Goal: Information Seeking & Learning: Find specific fact

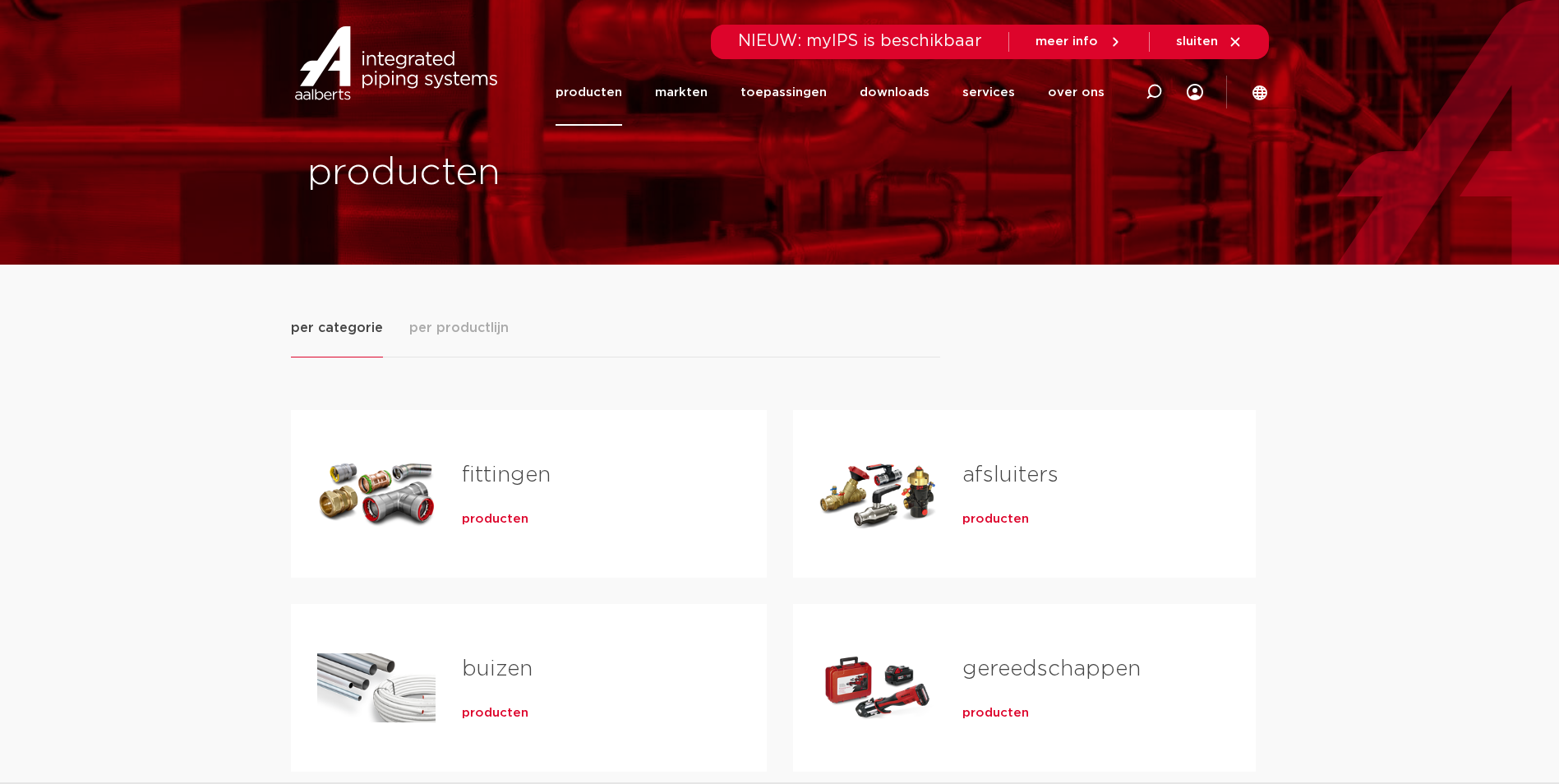
click at [386, 525] on div "Tabs. Open items met enter of spatie, sluit af met escape en navigeer met de pi…" at bounding box center [376, 494] width 118 height 115
click at [505, 518] on span "producten" at bounding box center [495, 519] width 66 height 16
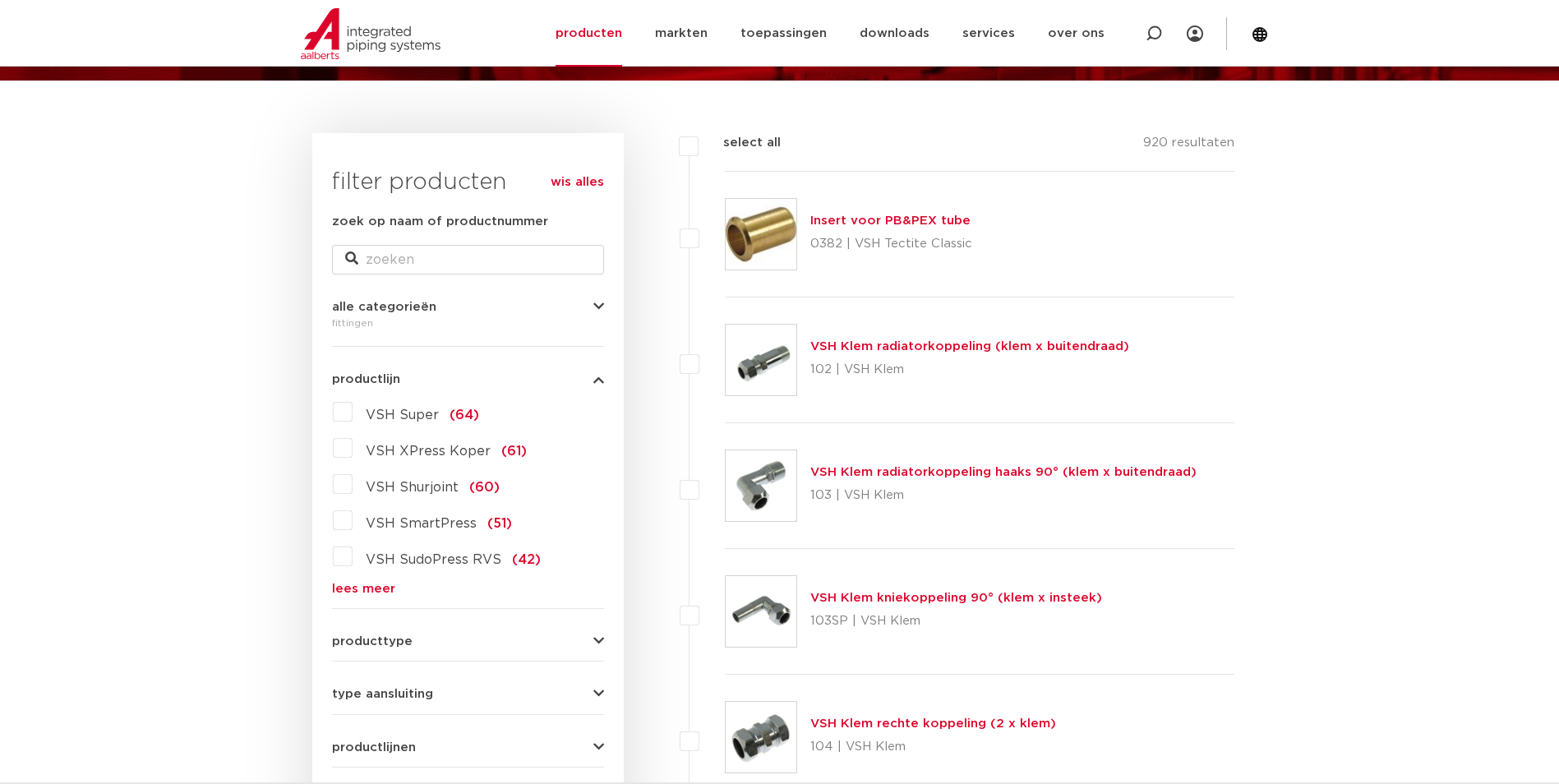
scroll to position [102, 0]
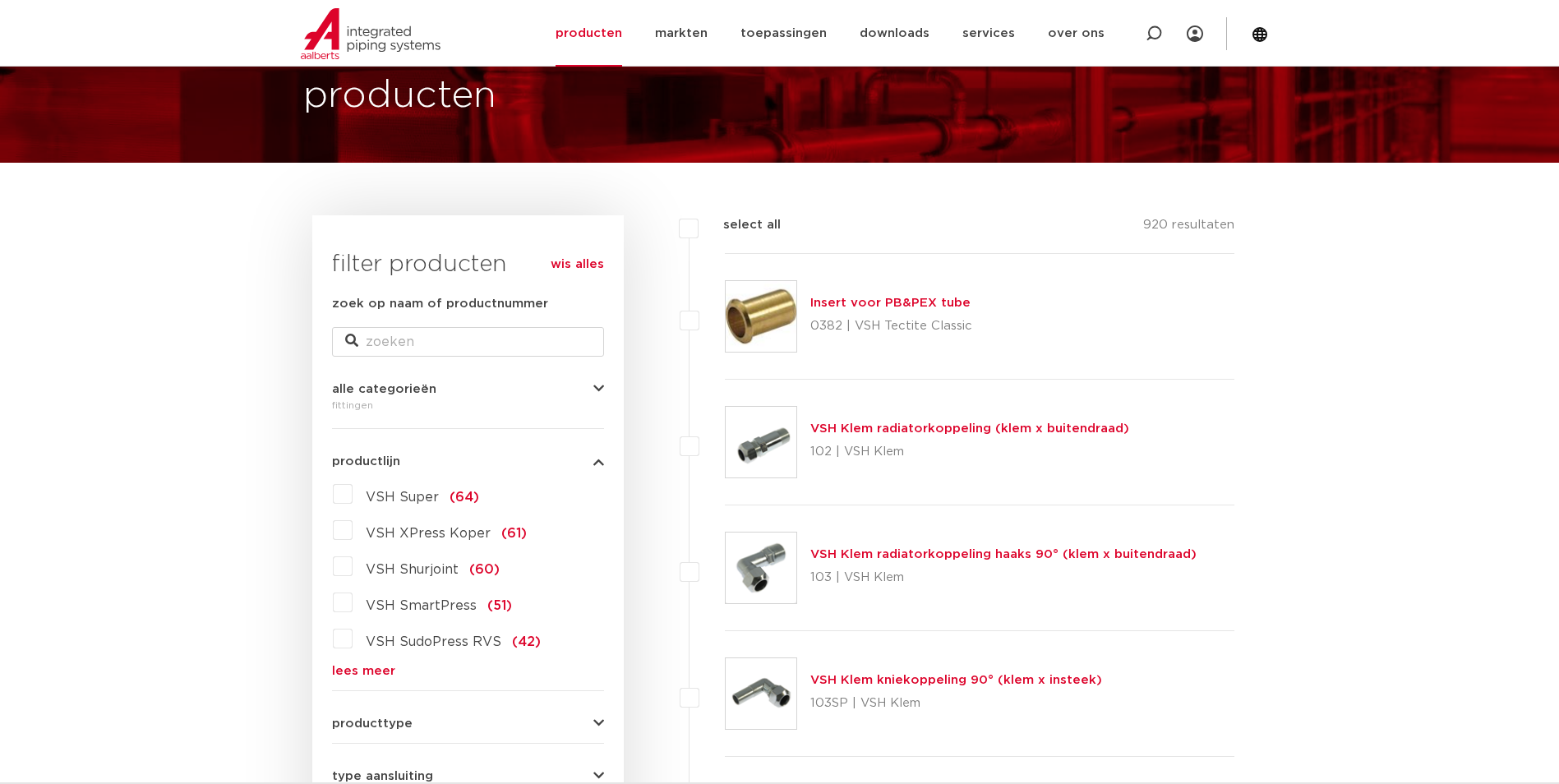
click at [356, 489] on label "VSH Super (64)" at bounding box center [415, 494] width 126 height 26
click at [0, 0] on input "VSH Super (64)" at bounding box center [0, 0] width 0 height 0
click at [352, 491] on label "VSH Super (64)" at bounding box center [415, 494] width 126 height 26
click at [0, 0] on input "VSH Super (64)" at bounding box center [0, 0] width 0 height 0
click at [352, 491] on label "VSH Super (64)" at bounding box center [415, 494] width 126 height 26
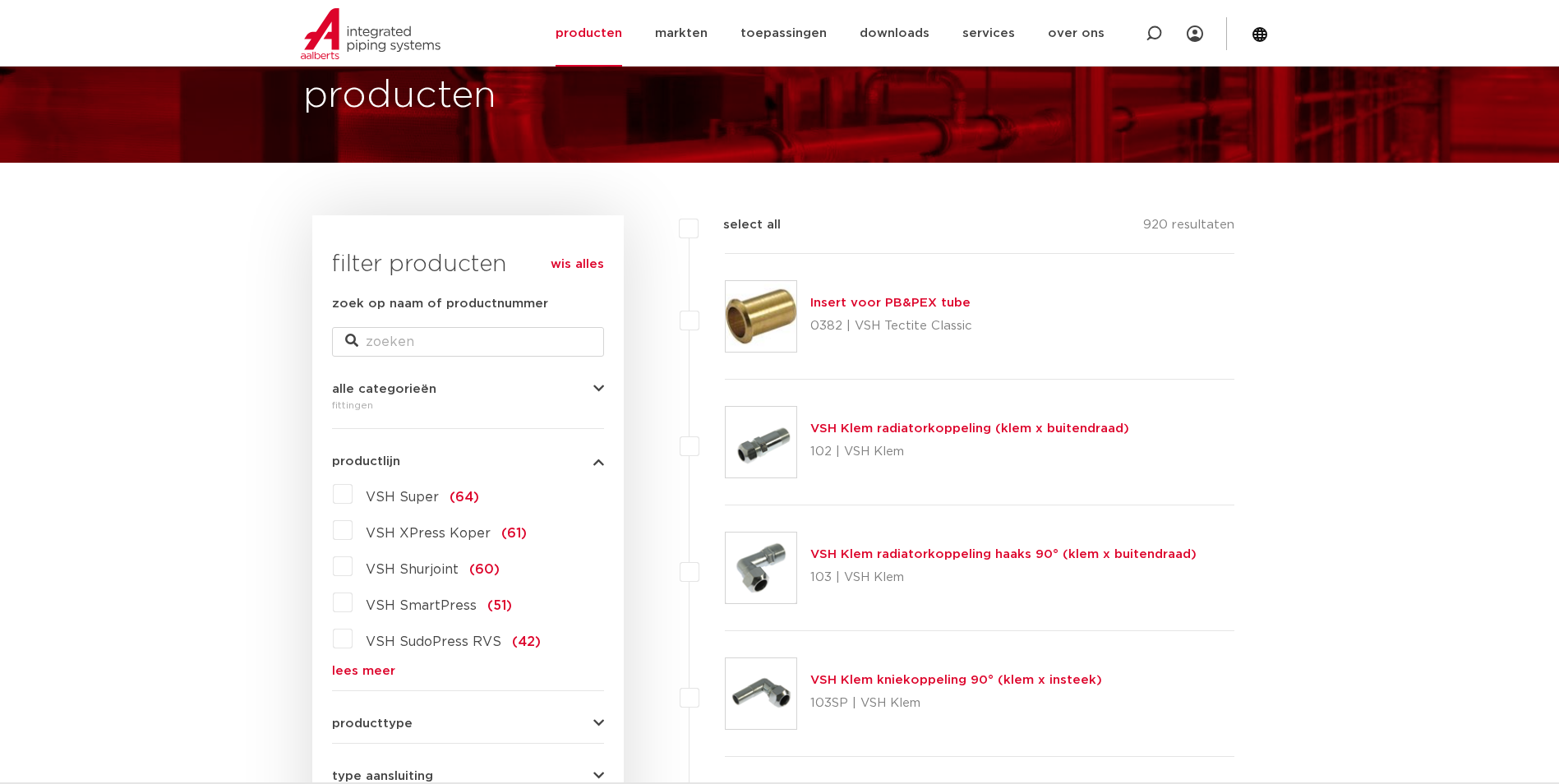
click at [0, 0] on input "VSH Super (64)" at bounding box center [0, 0] width 0 height 0
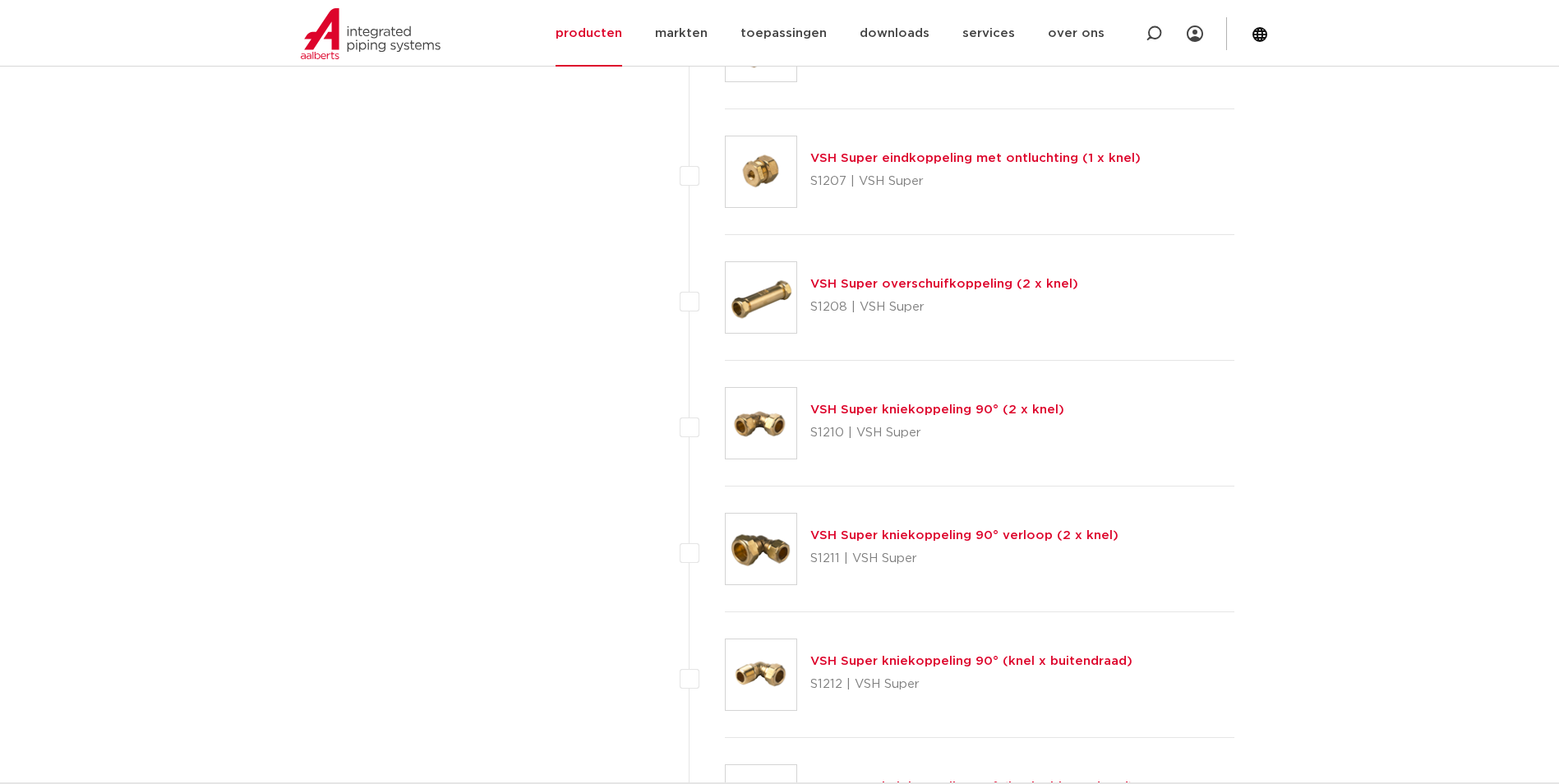
scroll to position [1334, 0]
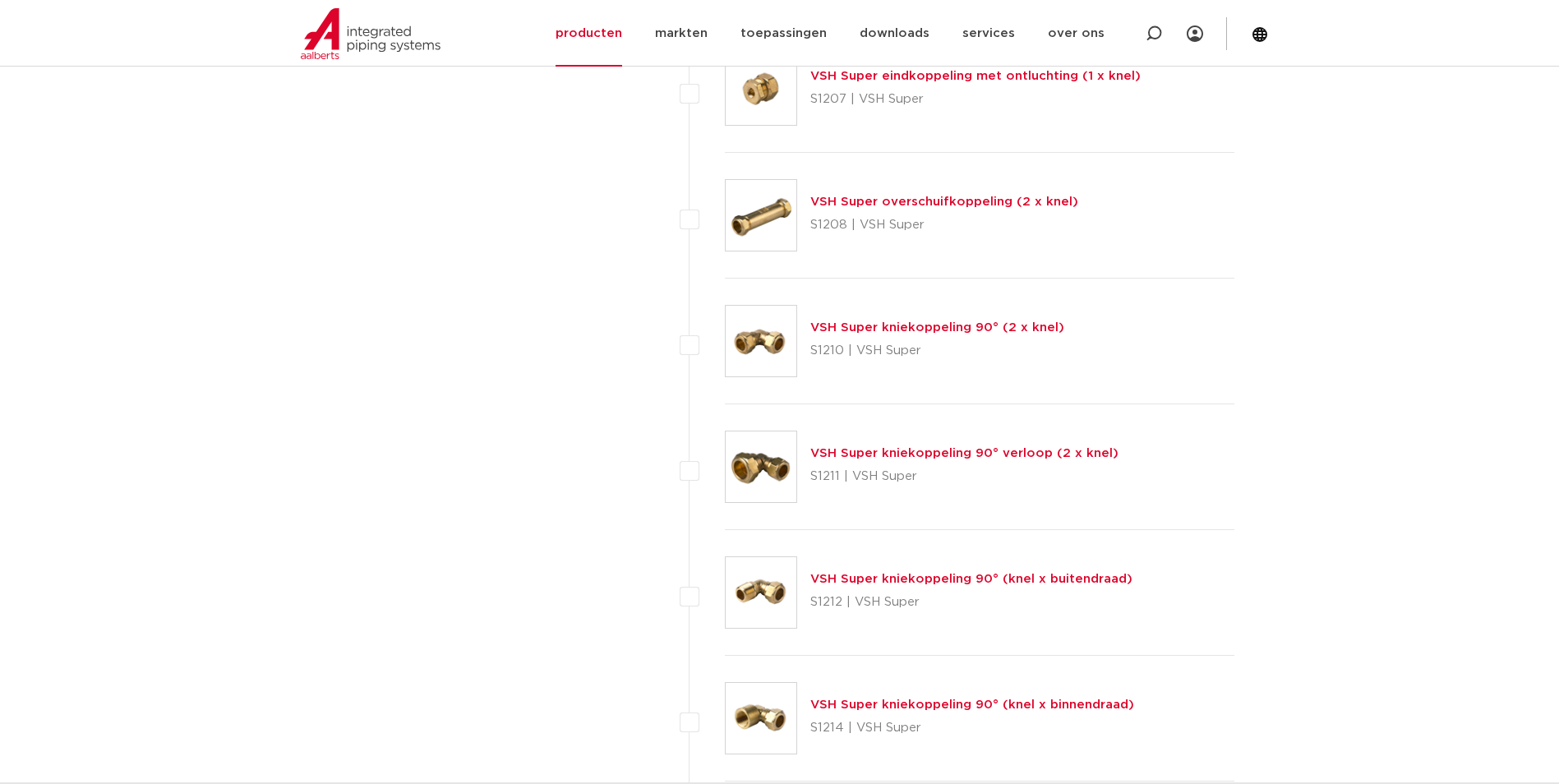
click at [906, 583] on link "VSH Super kniekoppeling 90° (knel x buitendraad)" at bounding box center [971, 579] width 322 height 13
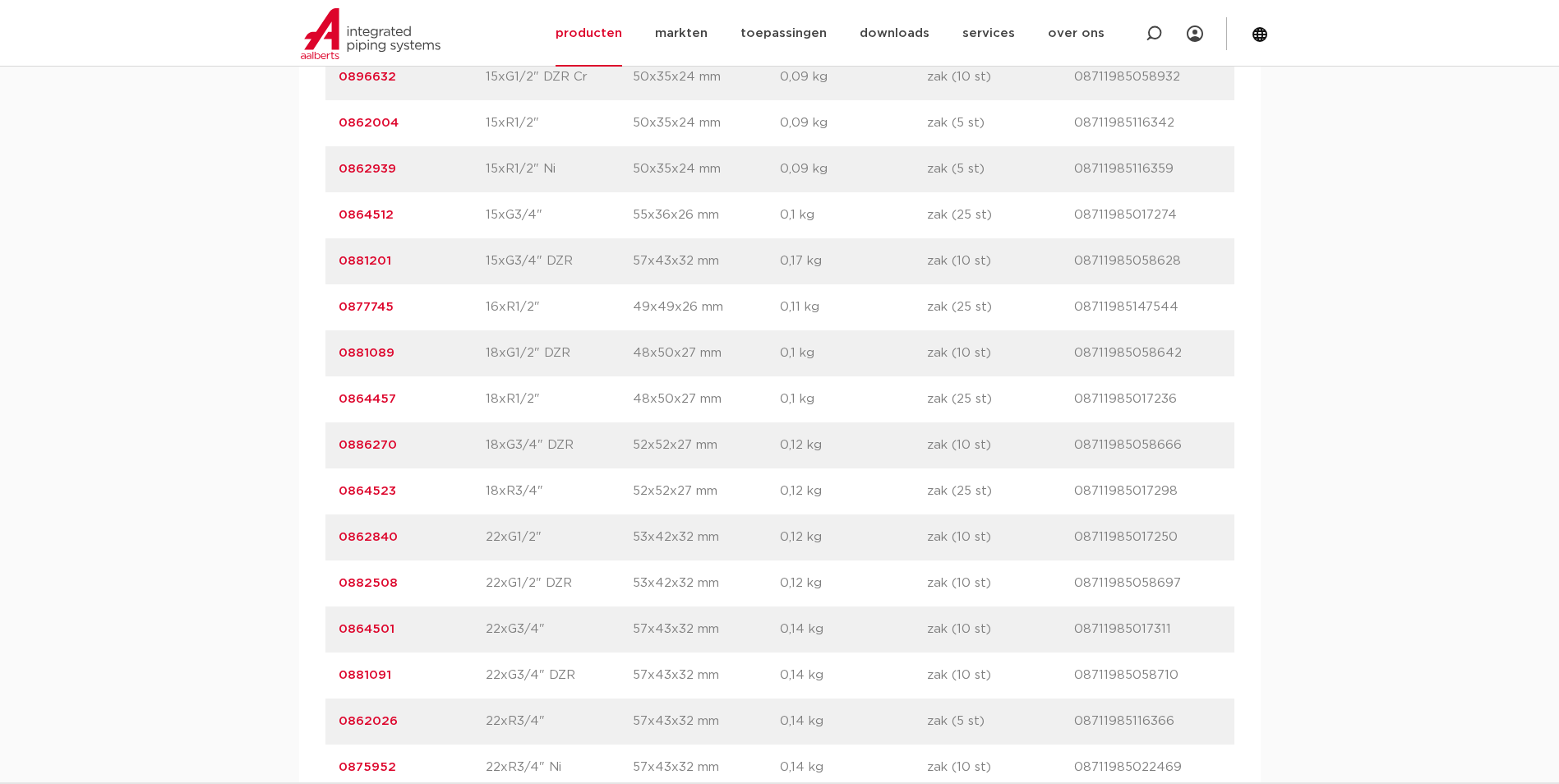
scroll to position [1889, 0]
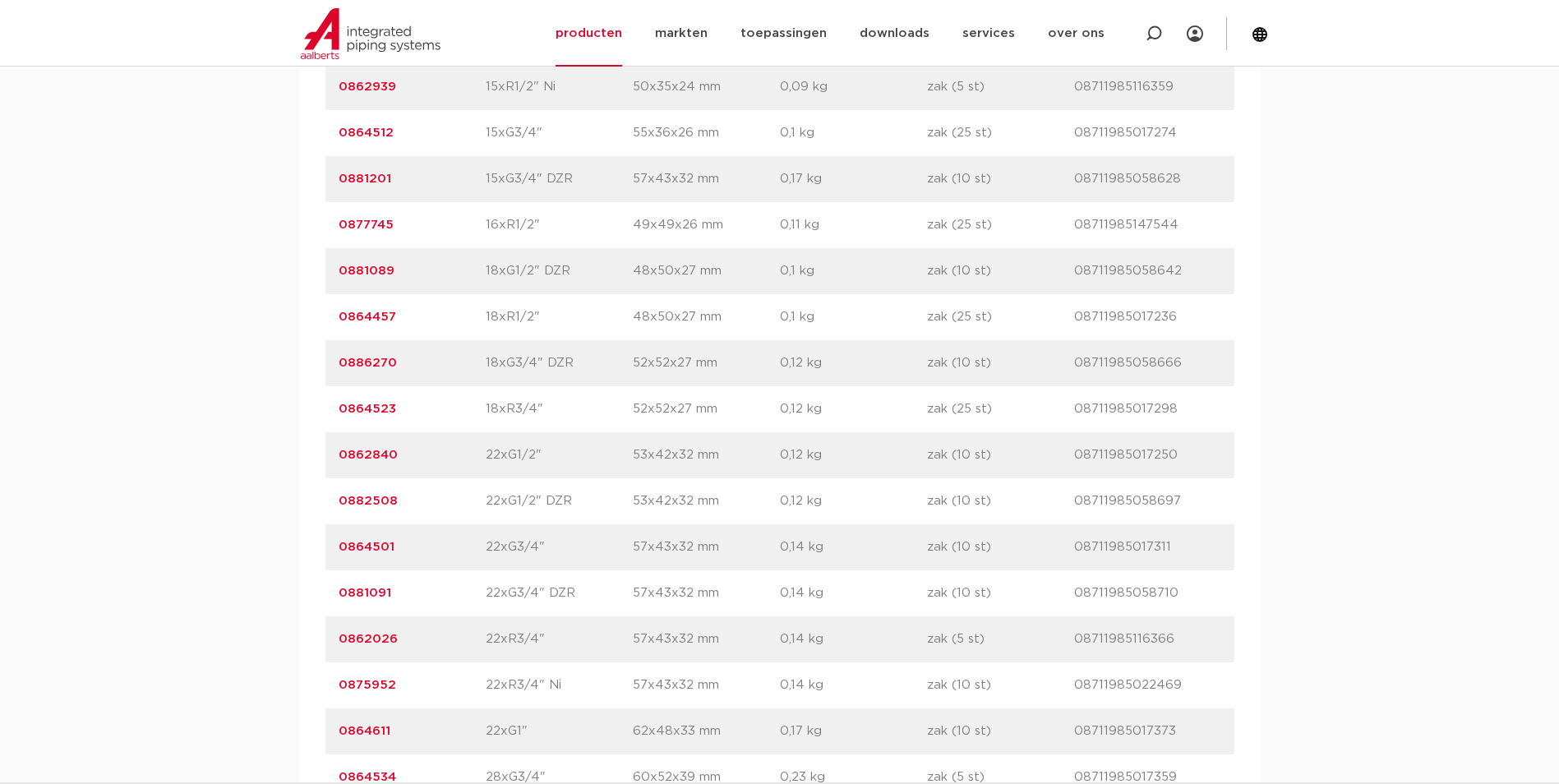
drag, startPoint x: 402, startPoint y: 640, endPoint x: 310, endPoint y: 640, distance: 92.0
click at [310, 640] on div "artikelnummer afmeting [GEOGRAPHIC_DATA] gewicht verpakking gtin artikelnummer …" at bounding box center [780, 202] width 961 height 1775
drag, startPoint x: 310, startPoint y: 640, endPoint x: 348, endPoint y: 642, distance: 38.1
copy link "0862026"
click at [830, 635] on p "0,14 kg" at bounding box center [853, 640] width 147 height 20
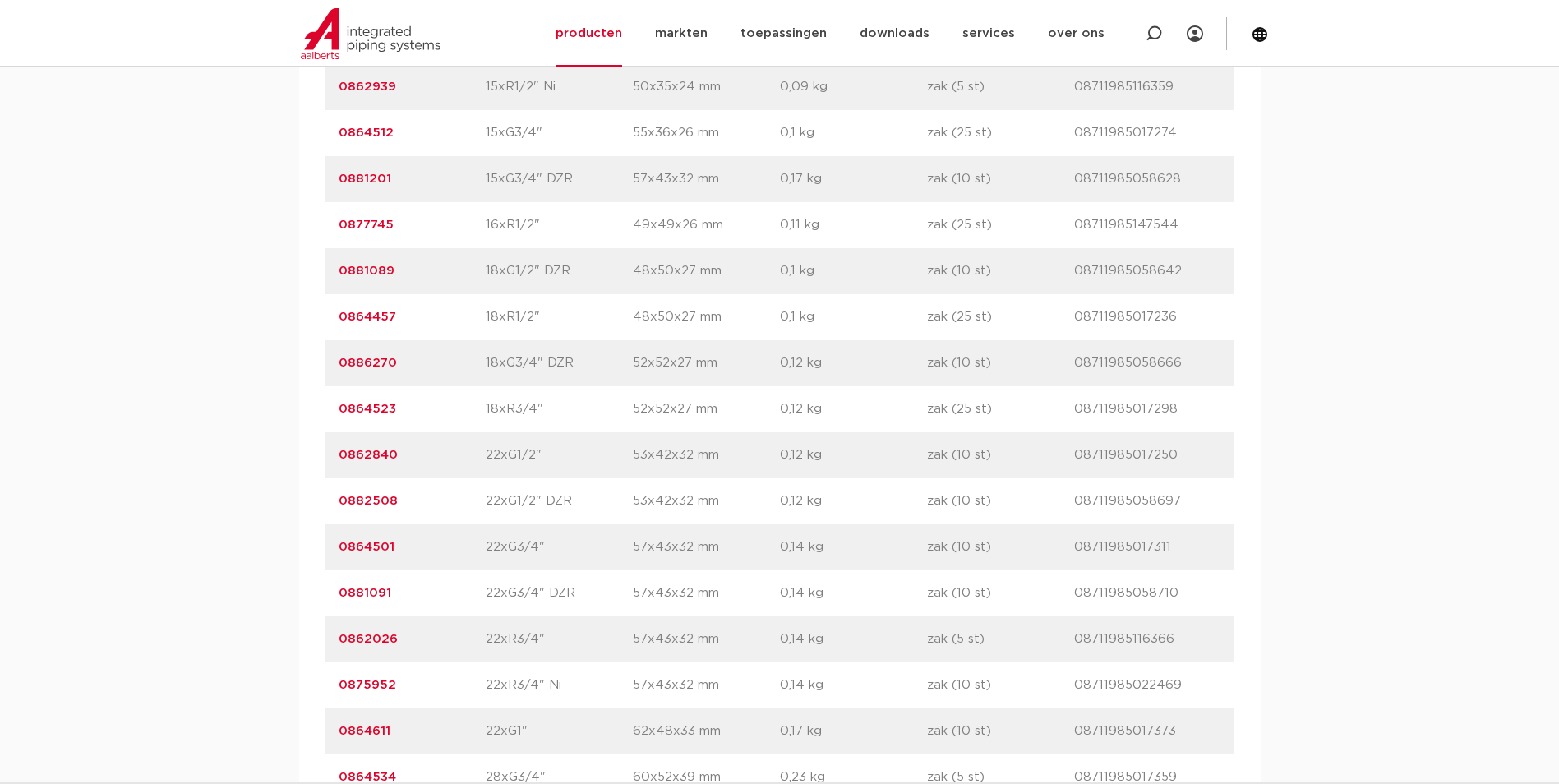
drag, startPoint x: 486, startPoint y: 634, endPoint x: 547, endPoint y: 640, distance: 61.3
click at [547, 640] on p "22xR3/4"" at bounding box center [559, 640] width 147 height 20
drag, startPoint x: 547, startPoint y: 640, endPoint x: 572, endPoint y: 640, distance: 25.0
click at [580, 637] on p "22xR3/4"" at bounding box center [559, 640] width 147 height 20
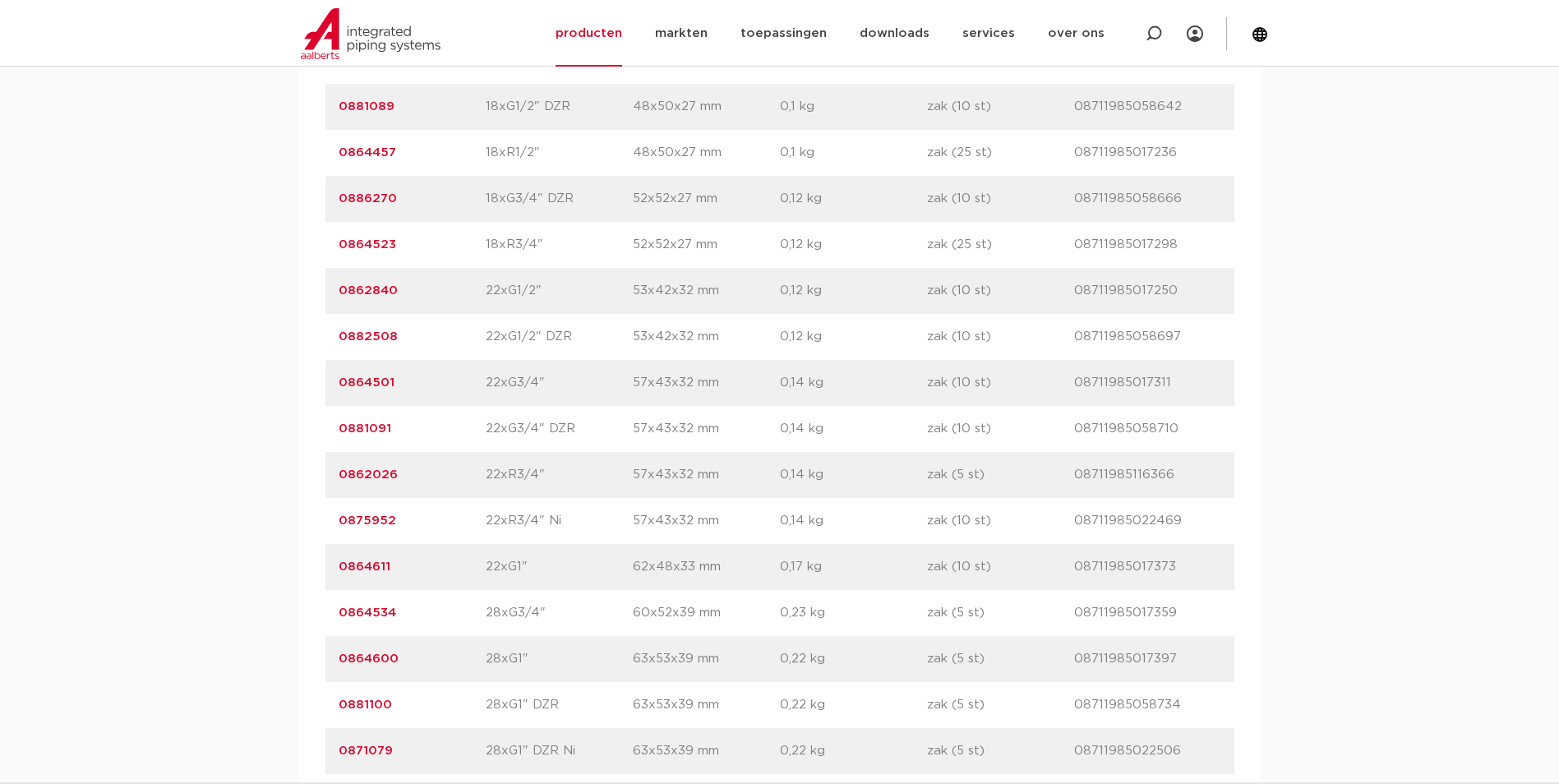
drag, startPoint x: 920, startPoint y: 474, endPoint x: 985, endPoint y: 475, distance: 65.0
click at [985, 475] on div "artikelnummer 0862026 afmeting 22xR3/4" afmetingen 57x43x32 mm gewicht 0,14 kg …" at bounding box center [780, 475] width 908 height 46
drag, startPoint x: 985, startPoint y: 475, endPoint x: 1019, endPoint y: 491, distance: 37.6
click at [1019, 491] on div "artikelnummer 0862026 afmeting 22xR3/4" afmetingen 57x43x32 mm gewicht 0,14 kg …" at bounding box center [780, 475] width 908 height 46
click at [513, 427] on p "22xG3/4" DZR" at bounding box center [559, 429] width 147 height 20
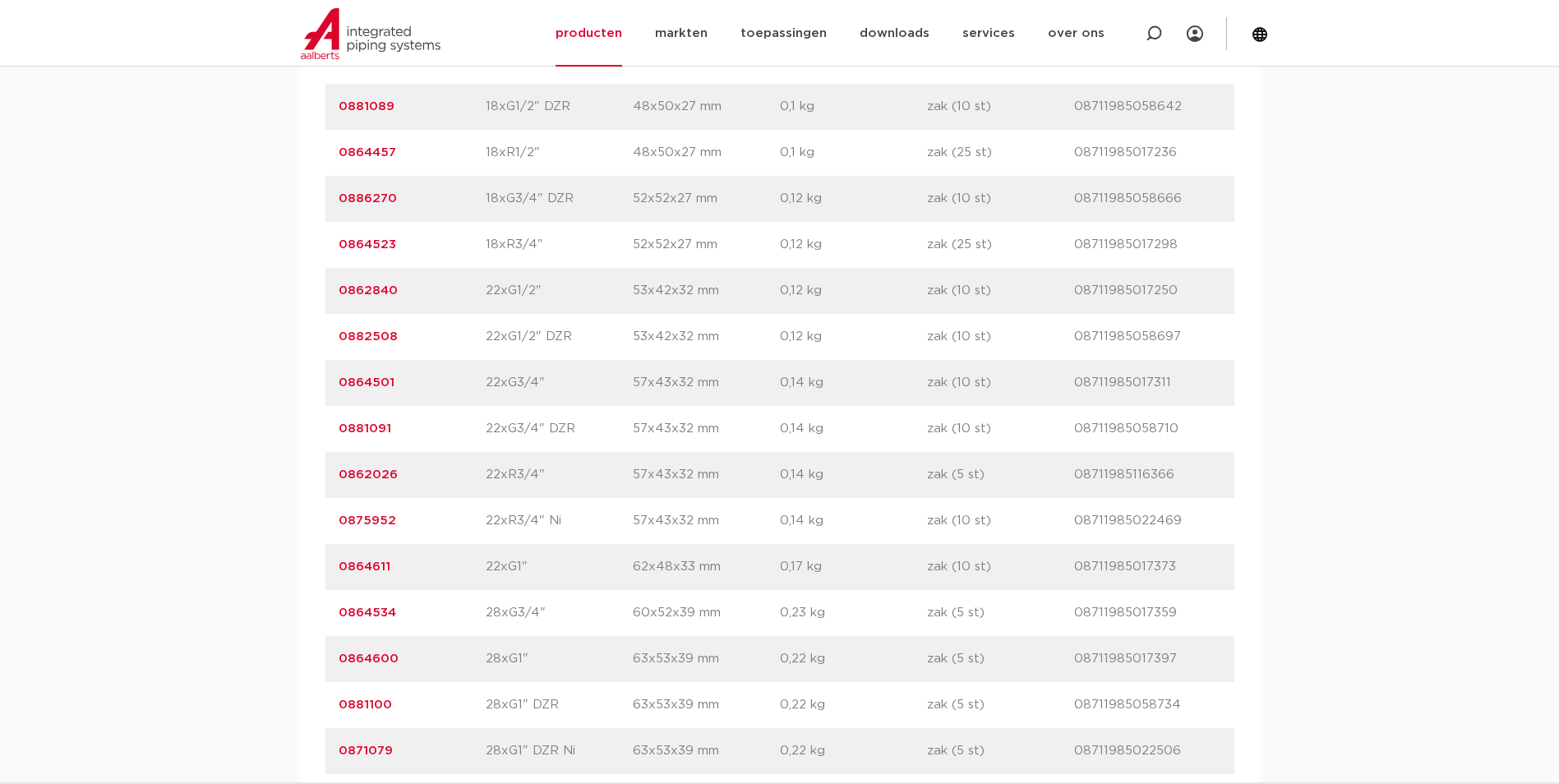
click at [470, 474] on p "0862026" at bounding box center [412, 475] width 147 height 20
drag, startPoint x: 912, startPoint y: 478, endPoint x: 995, endPoint y: 527, distance: 96.4
click at [995, 527] on div "artikelnummer afmeting afmetingen gewicht verpakking gtin artikelnummer 0881023…" at bounding box center [780, 37] width 908 height 1749
drag, startPoint x: 995, startPoint y: 527, endPoint x: 1005, endPoint y: 524, distance: 10.4
click at [1005, 524] on p "zak (10 st)" at bounding box center [1000, 521] width 147 height 20
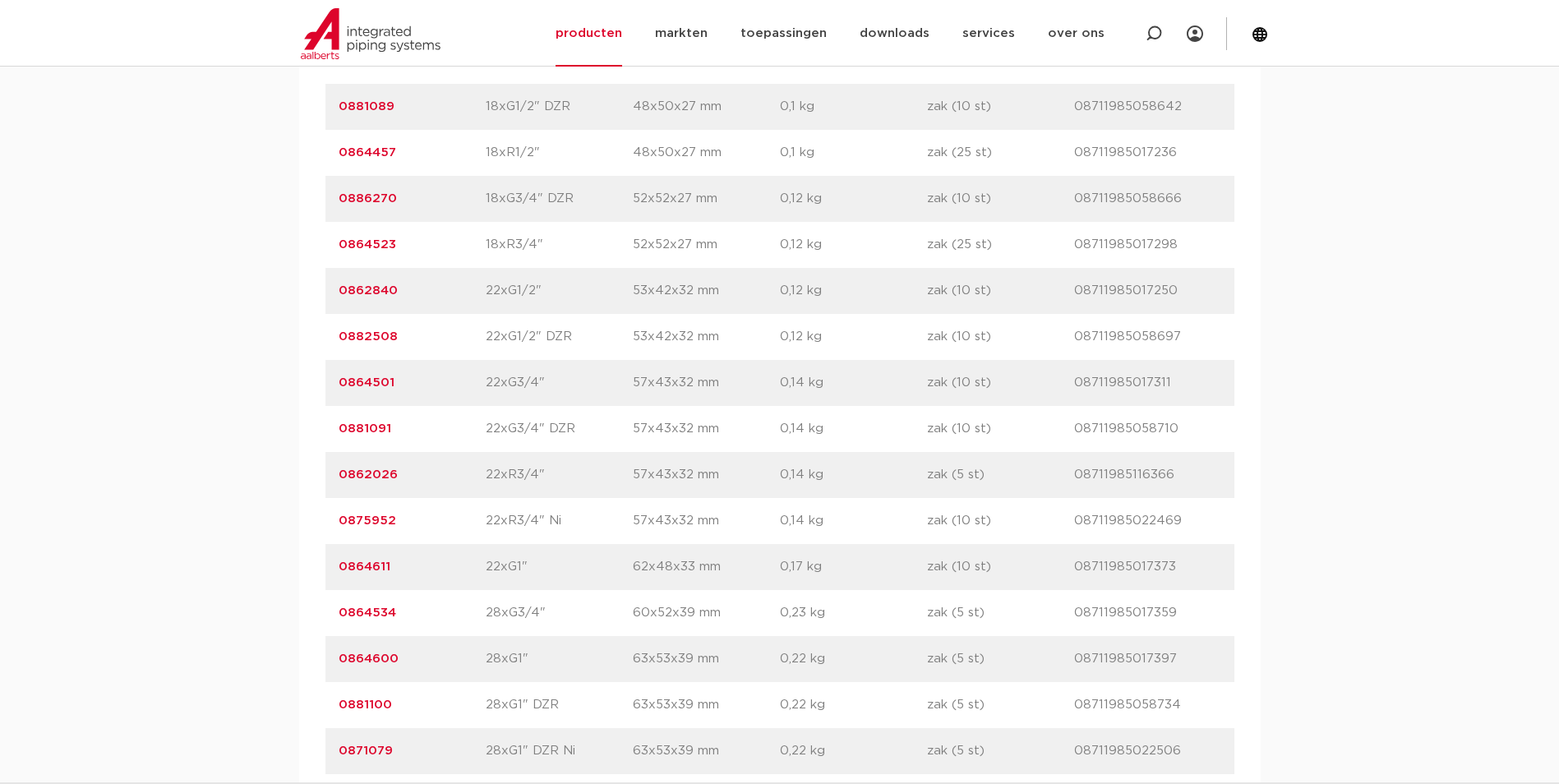
drag, startPoint x: 335, startPoint y: 471, endPoint x: 401, endPoint y: 477, distance: 66.3
click at [401, 477] on div "artikelnummer 0862026 afmeting 22xR3/4" afmetingen 57x43x32 mm gewicht 0,14 kg …" at bounding box center [780, 475] width 908 height 46
drag, startPoint x: 401, startPoint y: 477, endPoint x: 440, endPoint y: 484, distance: 39.6
click at [440, 484] on p "0862026" at bounding box center [412, 475] width 147 height 20
drag, startPoint x: 427, startPoint y: 474, endPoint x: 321, endPoint y: 469, distance: 106.1
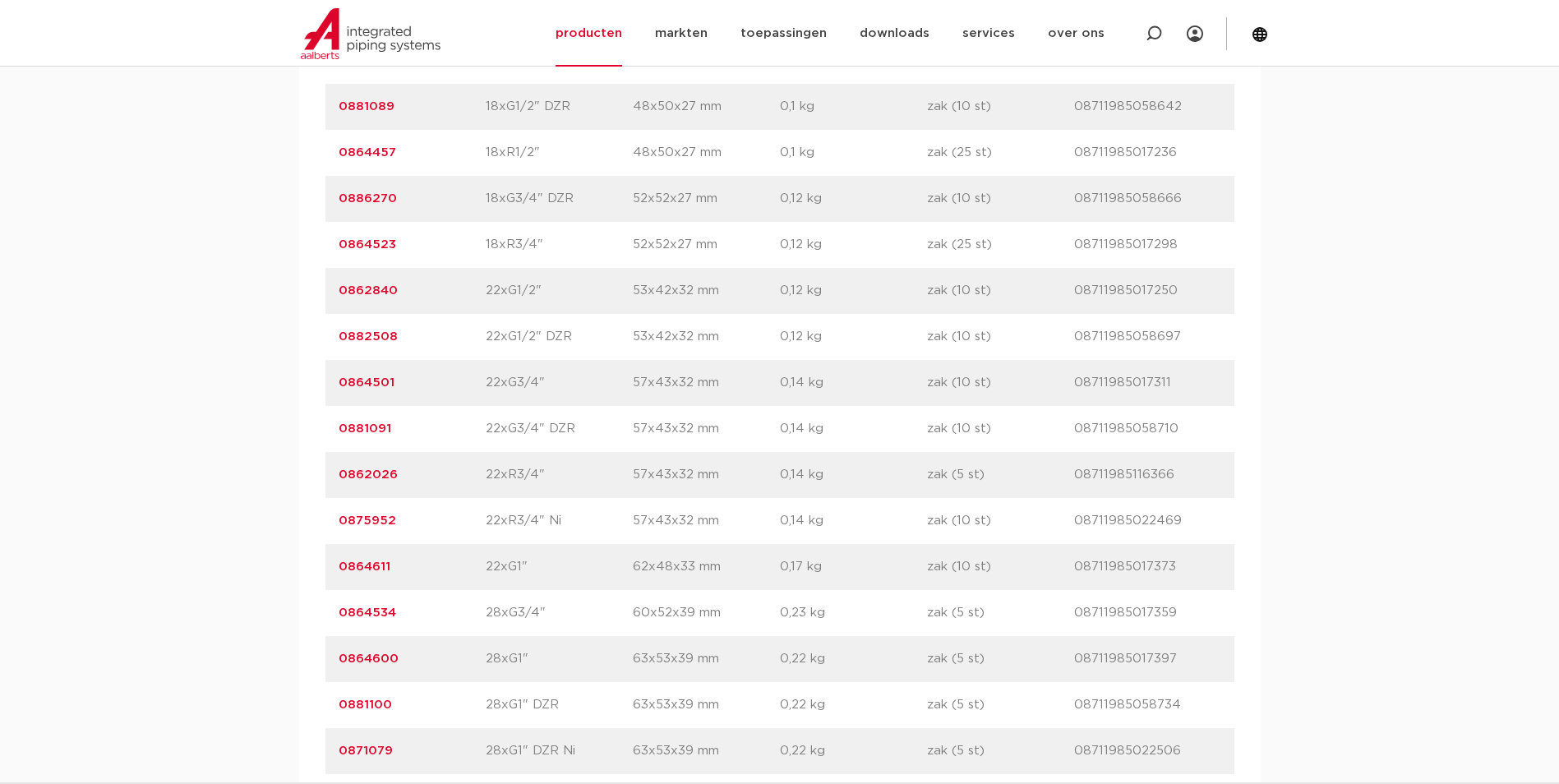
click at [321, 469] on div "artikelnummer afmeting afmetingen gewicht verpakking gtin artikelnummer 0881023…" at bounding box center [780, 38] width 961 height 1775
drag, startPoint x: 321, startPoint y: 469, endPoint x: 441, endPoint y: 480, distance: 120.5
click at [441, 480] on p "0862026" at bounding box center [412, 475] width 147 height 20
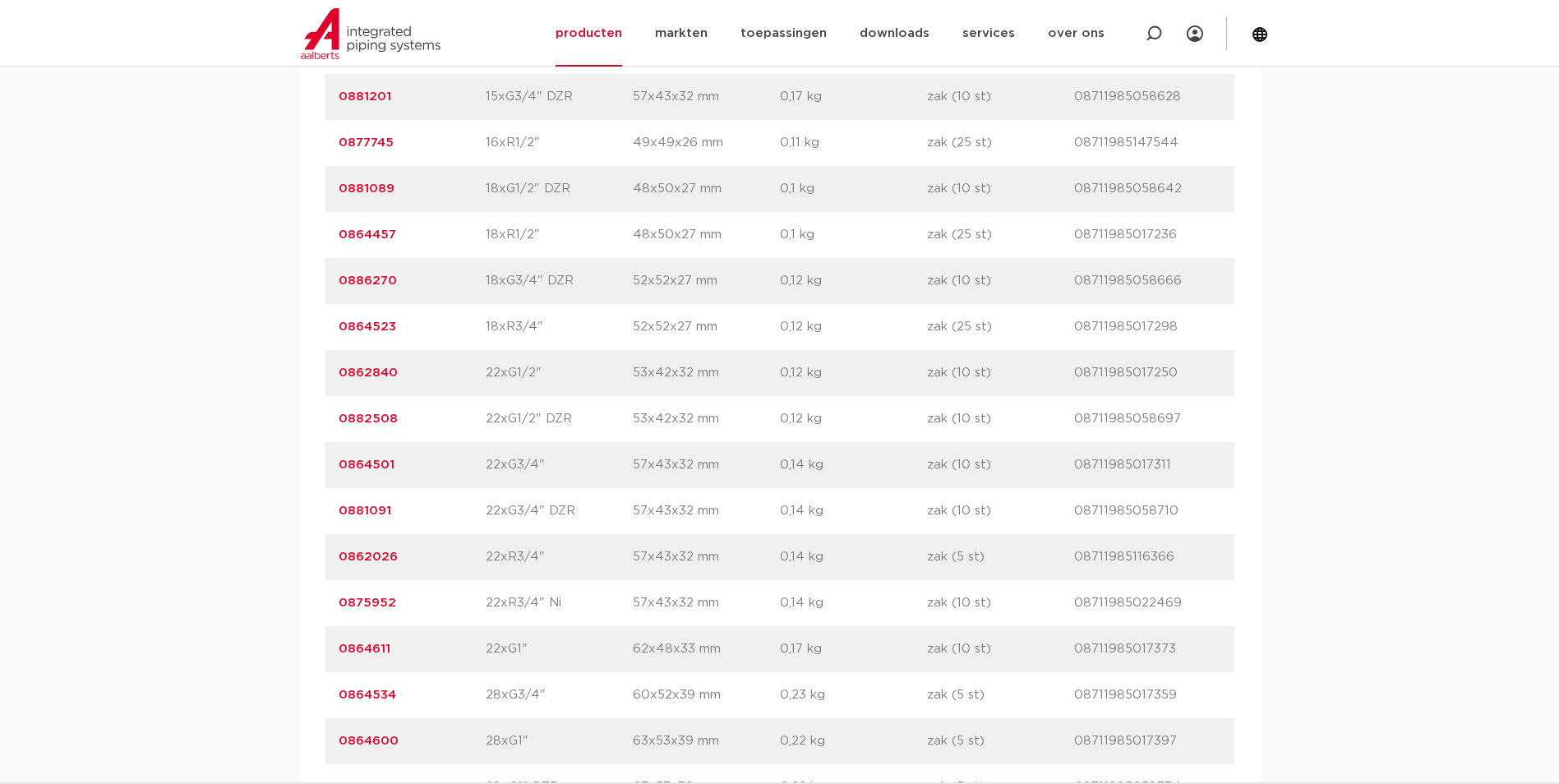
scroll to position [2136, 0]
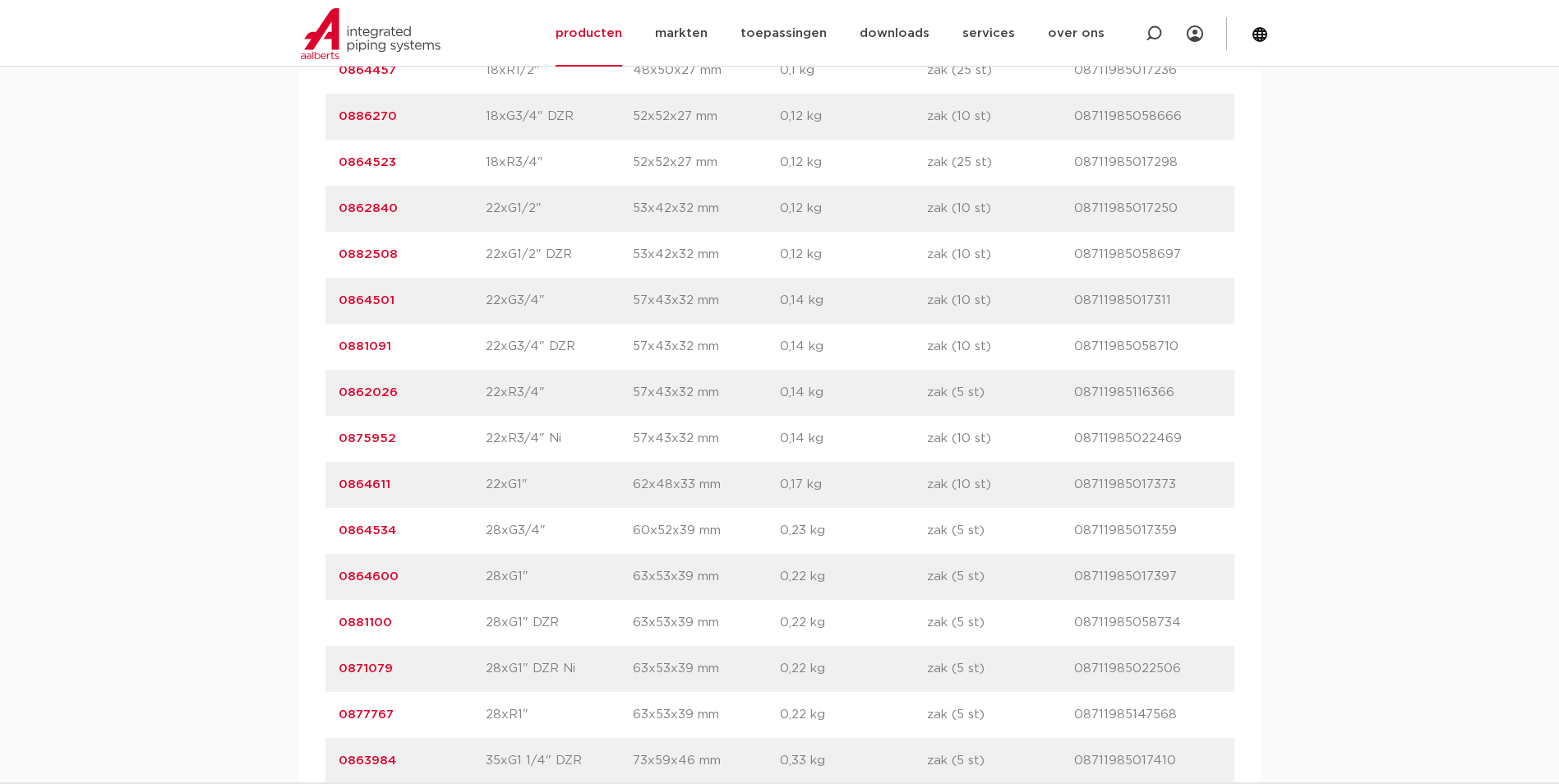
click at [476, 393] on p "0862026" at bounding box center [412, 393] width 147 height 20
drag, startPoint x: 482, startPoint y: 394, endPoint x: 574, endPoint y: 399, distance: 92.1
click at [574, 399] on div "artikelnummer 0862026 afmeting 22xR3/4" afmetingen 57x43x32 mm gewicht 0,14 kg …" at bounding box center [780, 392] width 908 height 46
drag, startPoint x: 574, startPoint y: 399, endPoint x: 583, endPoint y: 403, distance: 9.8
click at [583, 403] on p "22xR3/4"" at bounding box center [559, 393] width 147 height 20
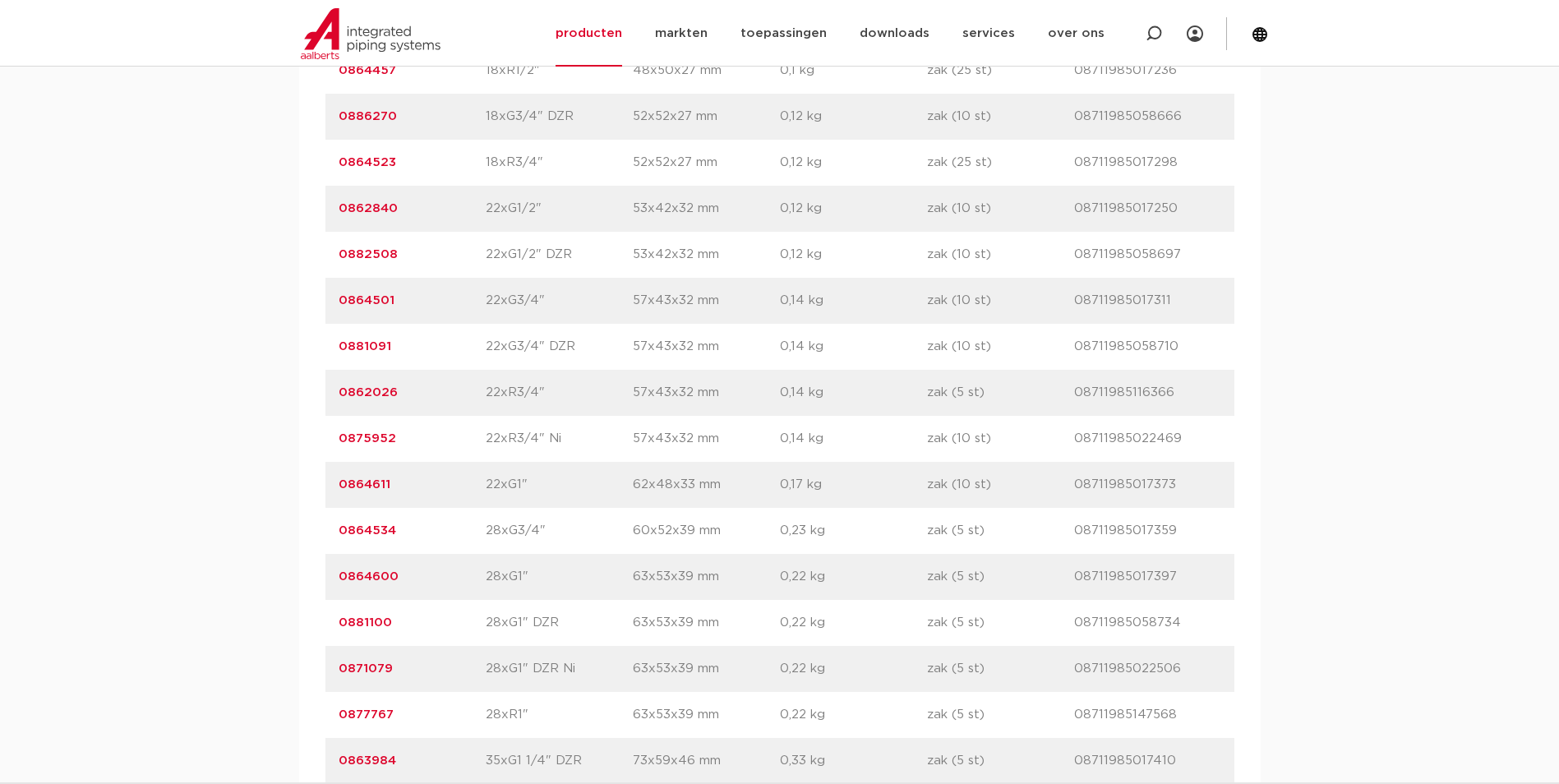
drag, startPoint x: 481, startPoint y: 299, endPoint x: 591, endPoint y: 302, distance: 110.0
click at [591, 302] on div "artikelnummer 0864501 afmeting 22xG3/4" afmetingen 57x43x32 mm gewicht 0,14 kg …" at bounding box center [780, 300] width 908 height 46
click at [584, 307] on p "22xG3/4"" at bounding box center [559, 301] width 147 height 20
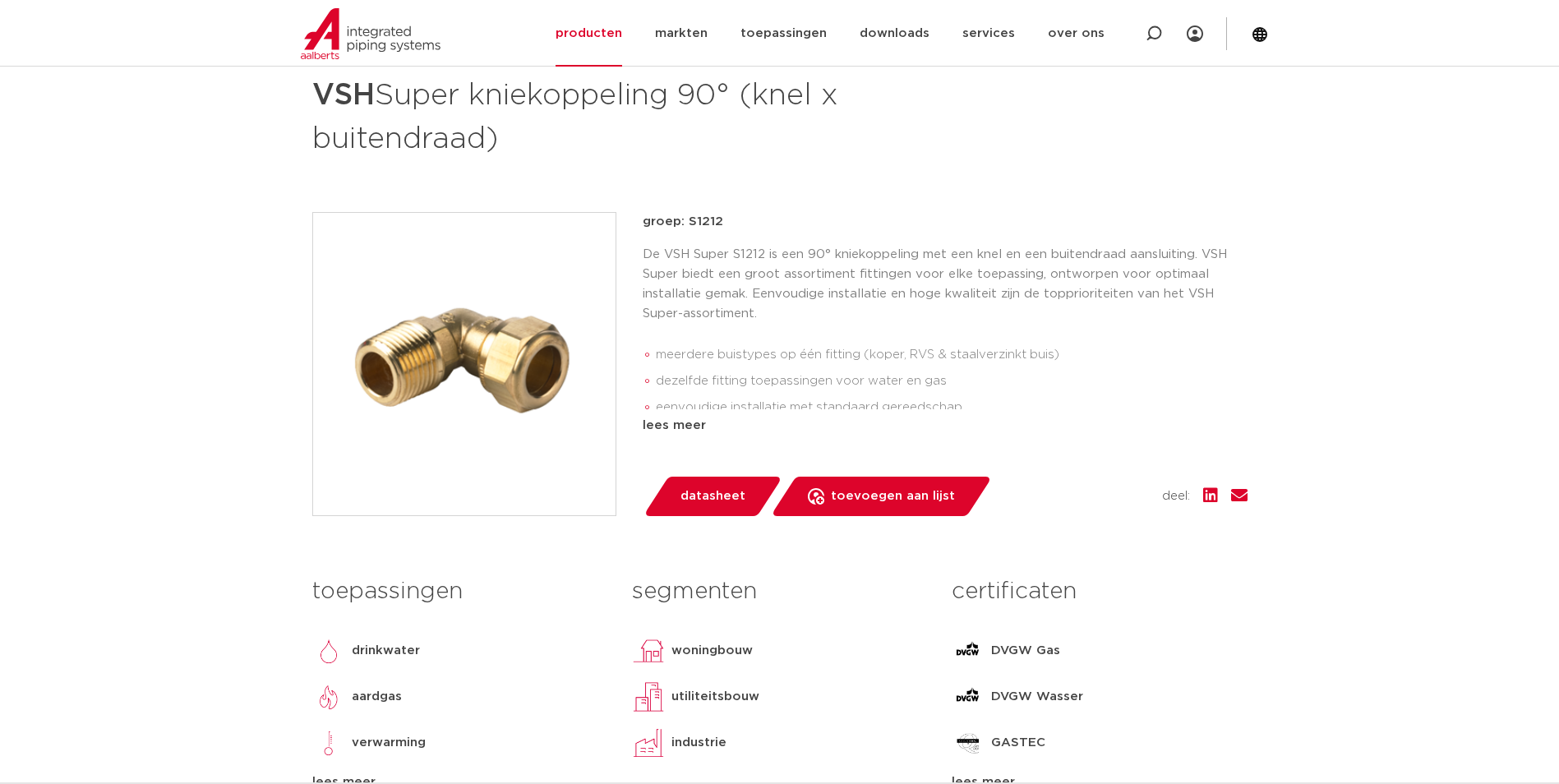
scroll to position [0, 0]
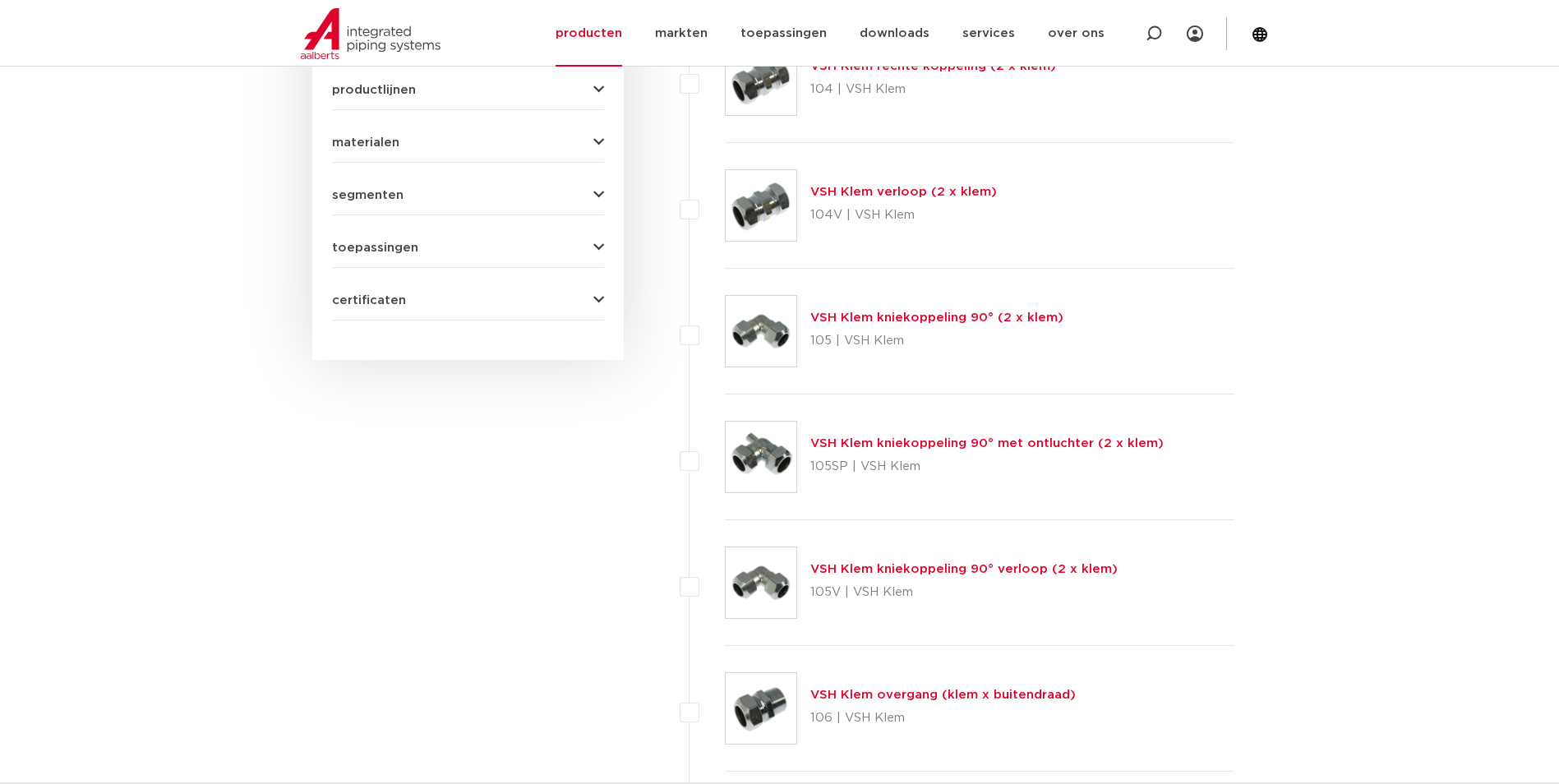
scroll to position [184, 0]
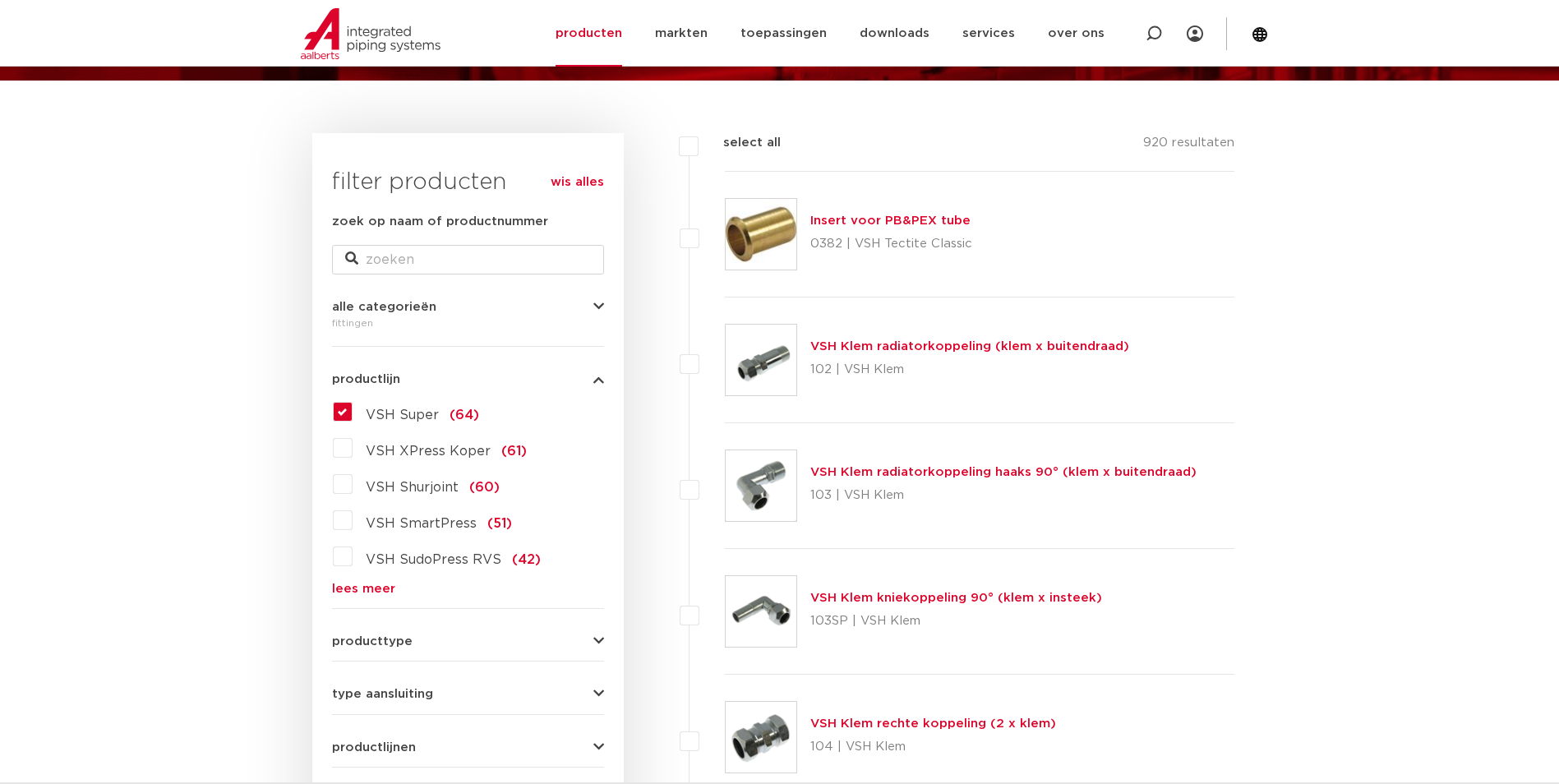
click at [352, 409] on label "VSH Super (64)" at bounding box center [415, 411] width 126 height 26
click at [0, 0] on input "VSH Super (64)" at bounding box center [0, 0] width 0 height 0
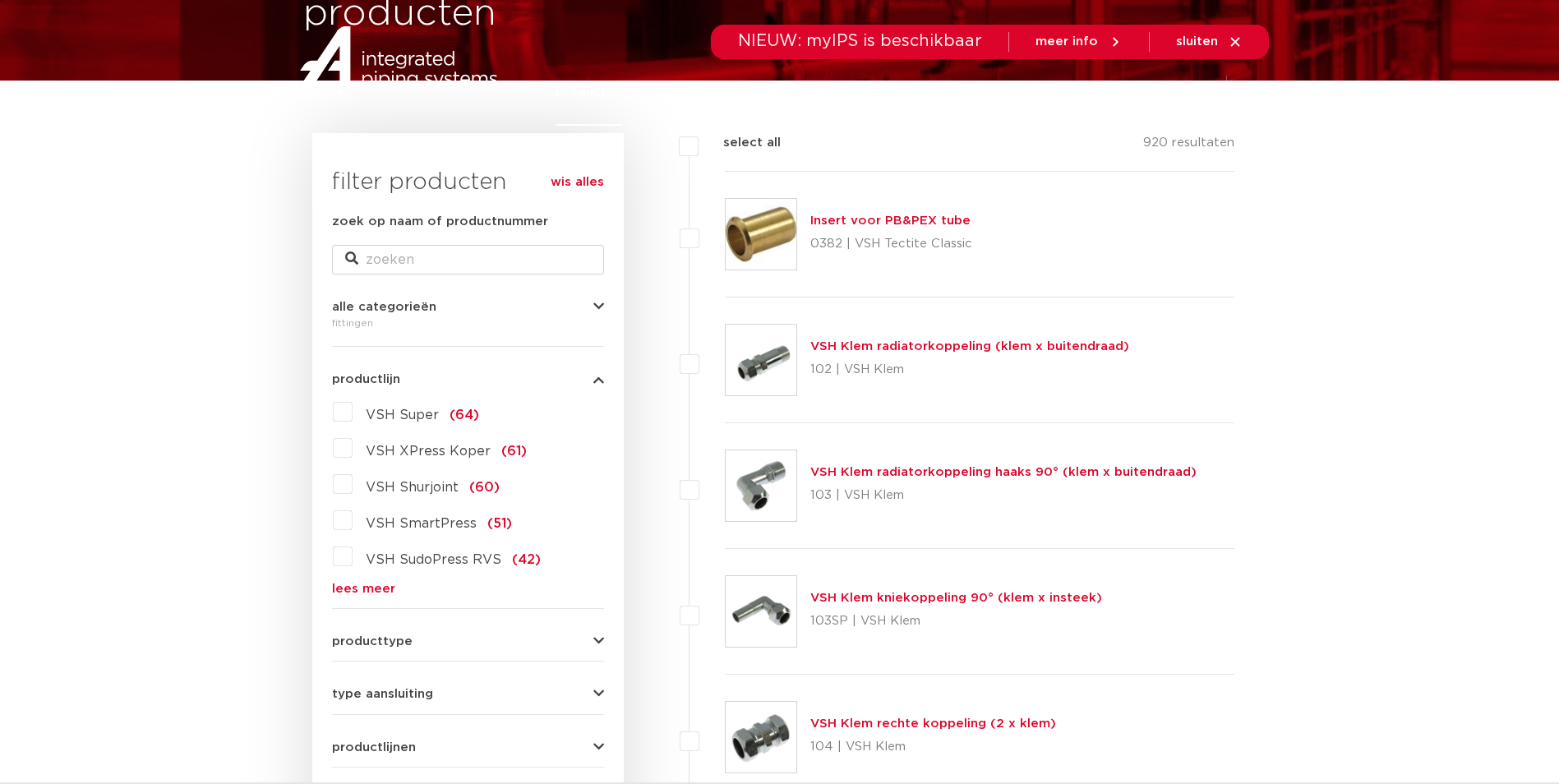
click at [372, 590] on link "lees meer" at bounding box center [468, 589] width 272 height 13
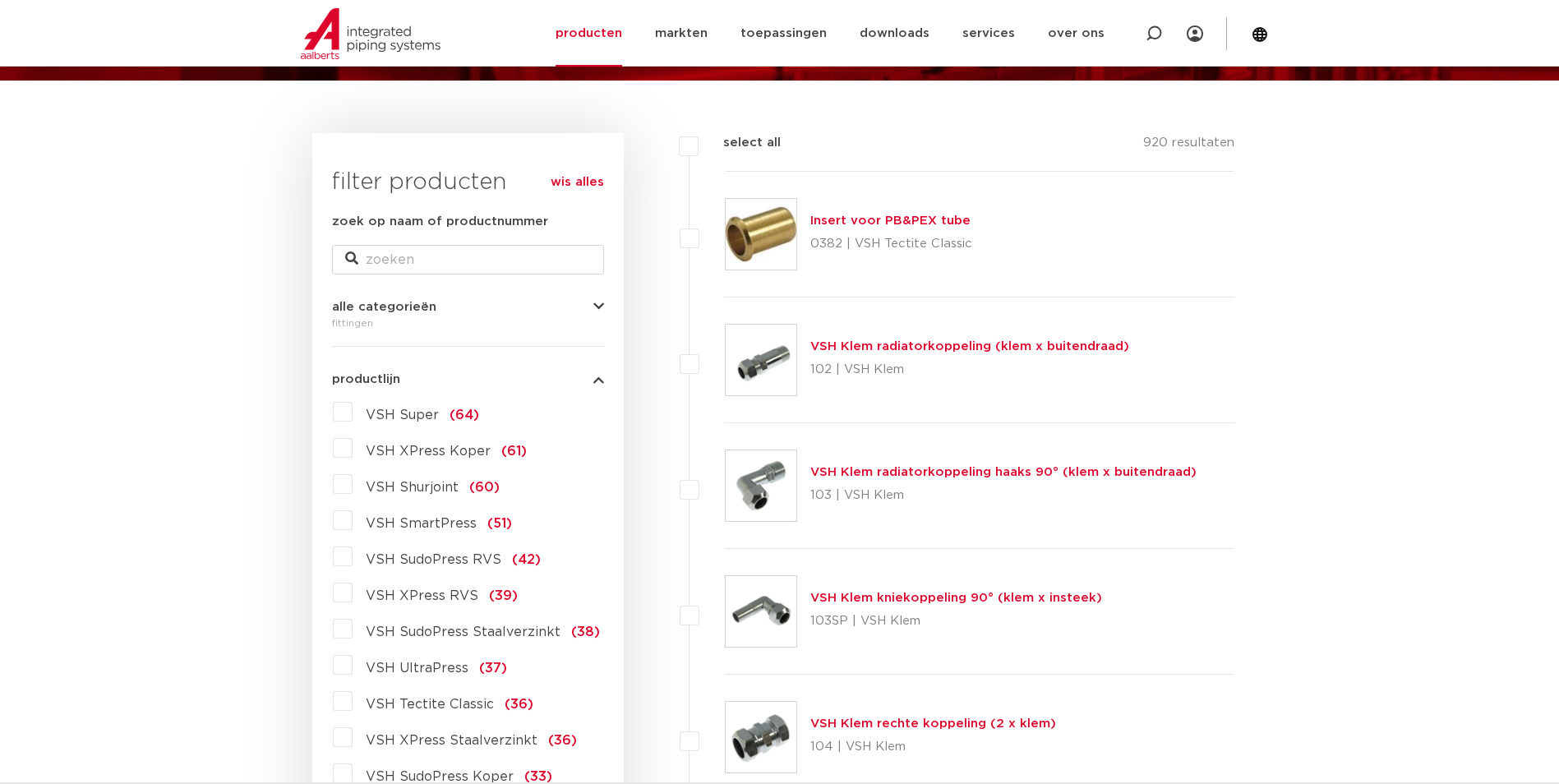
scroll to position [102, 0]
